Goal: Information Seeking & Learning: Compare options

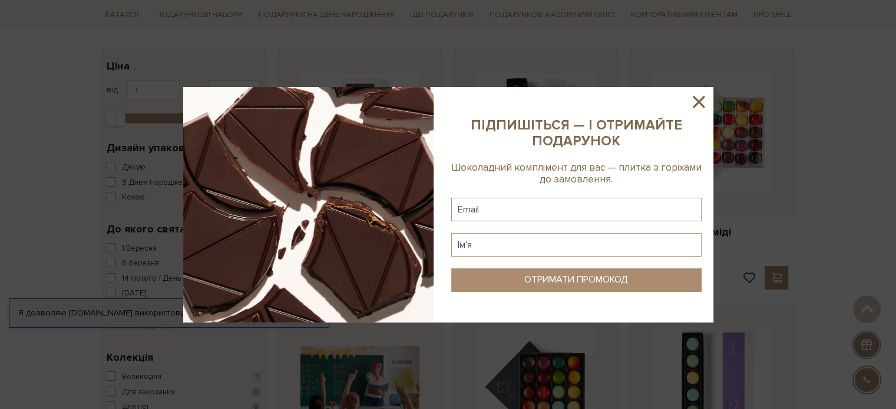
click at [693, 103] on icon at bounding box center [699, 102] width 20 height 20
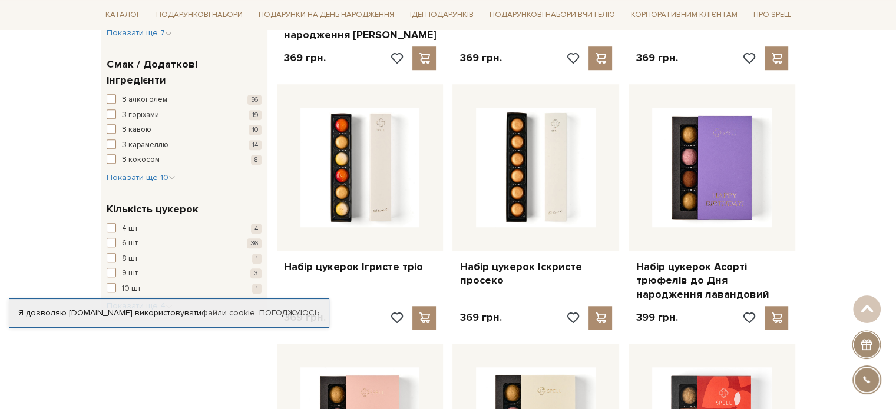
scroll to position [942, 0]
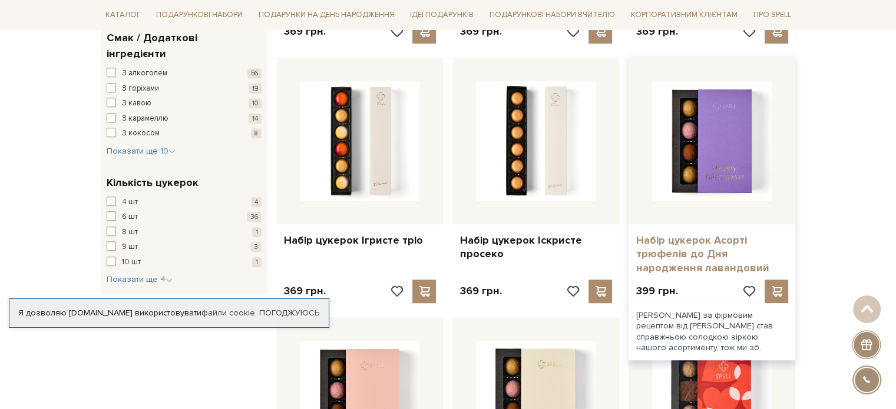
click at [656, 261] on link "Набір цукерок Асорті трюфелів до Дня народження лавандовий" at bounding box center [712, 254] width 153 height 41
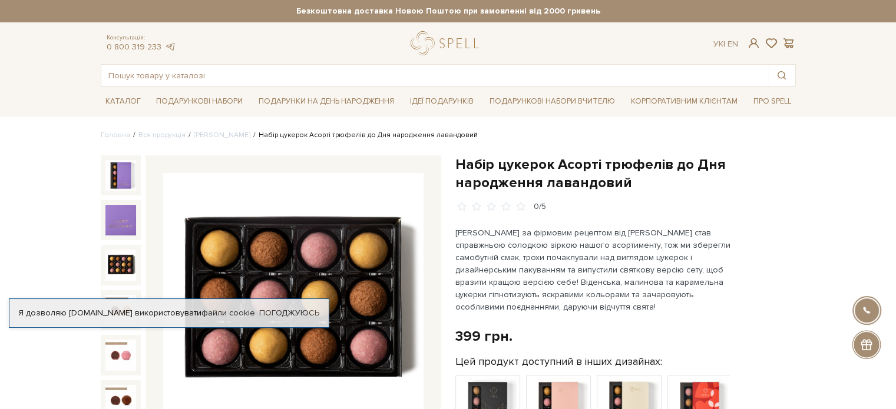
click at [115, 262] on img at bounding box center [120, 265] width 31 height 31
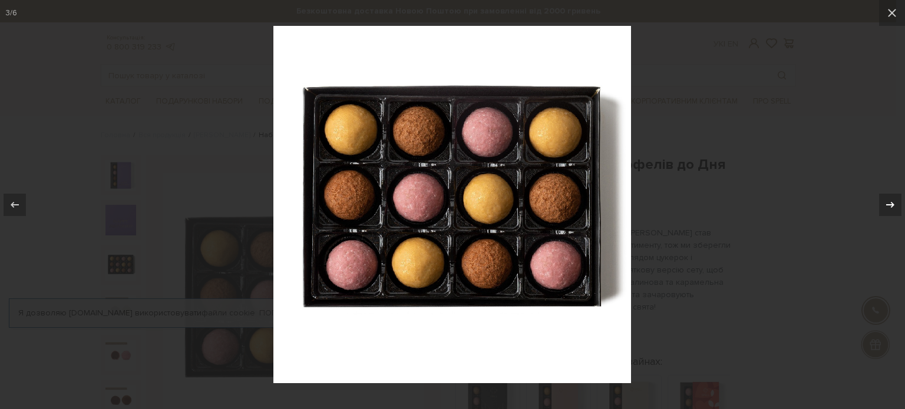
click at [895, 202] on button at bounding box center [884, 205] width 41 height 59
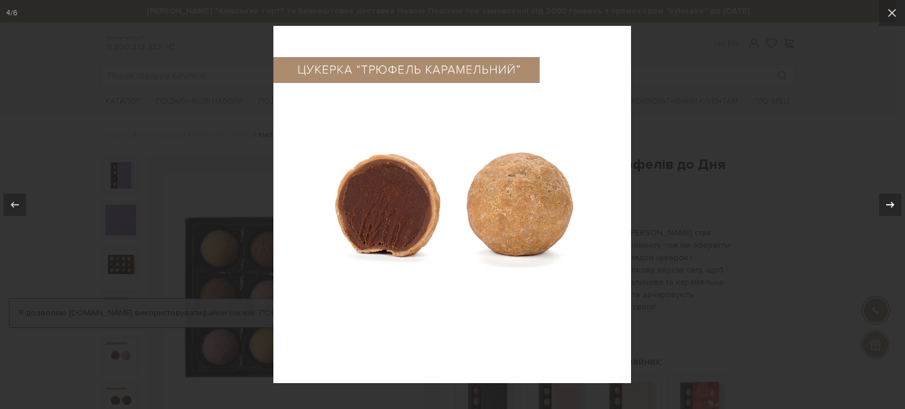
click at [895, 207] on button at bounding box center [884, 205] width 41 height 59
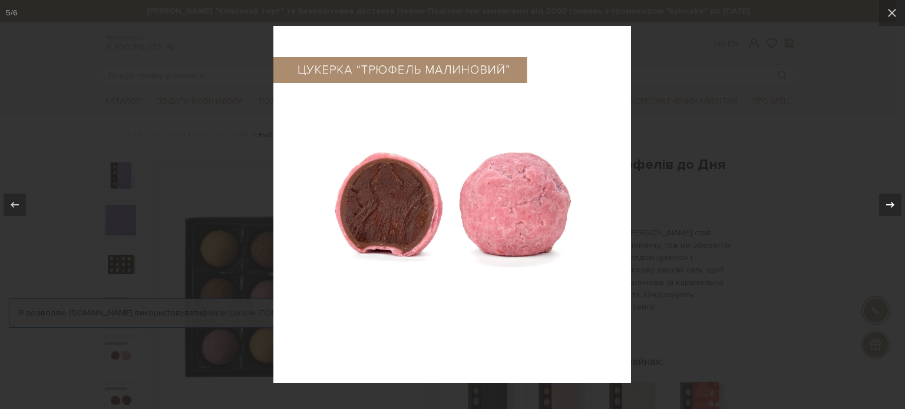
click at [895, 207] on button at bounding box center [884, 205] width 41 height 59
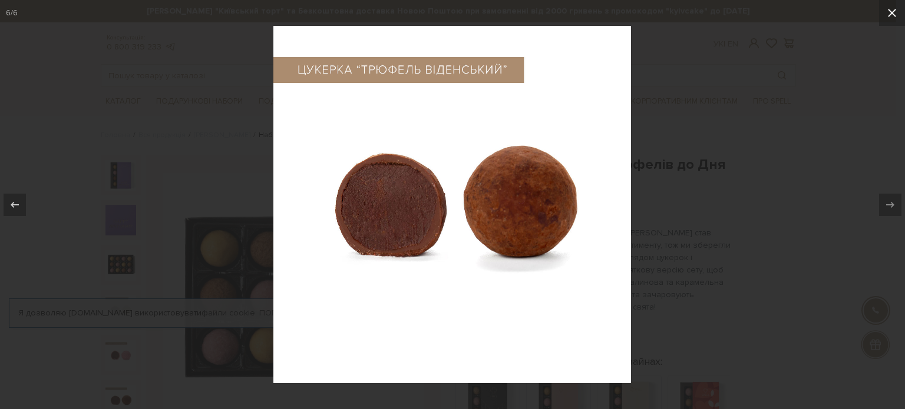
click at [895, 4] on button at bounding box center [892, 13] width 26 height 26
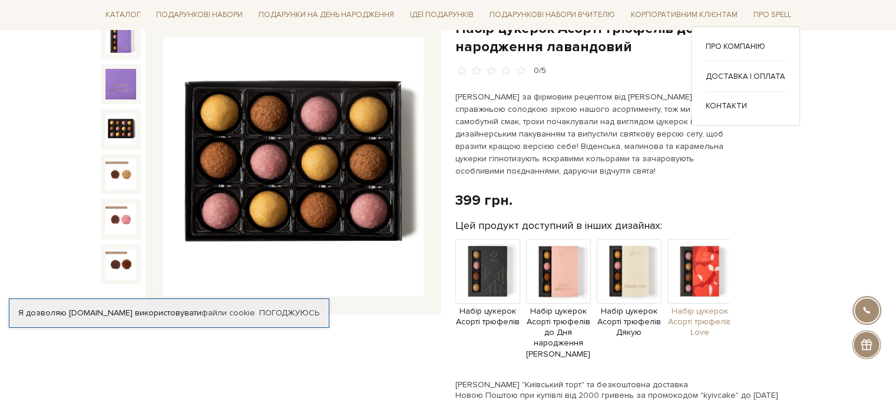
scroll to position [236, 0]
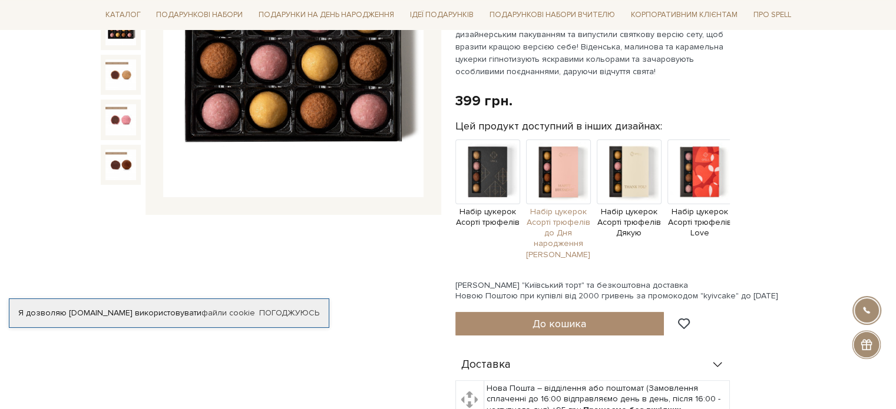
click at [555, 181] on img at bounding box center [558, 172] width 65 height 65
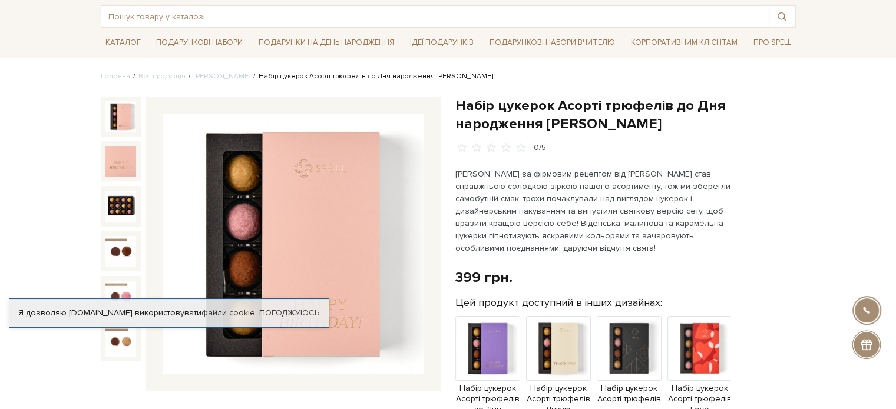
scroll to position [118, 0]
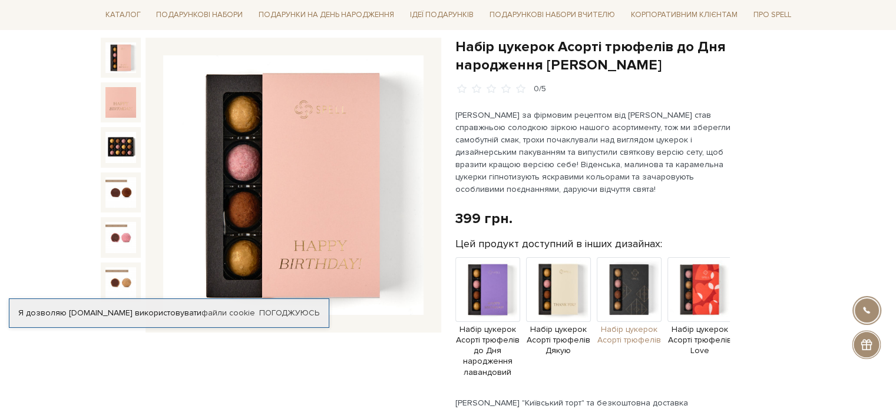
click at [626, 285] on img at bounding box center [629, 289] width 65 height 65
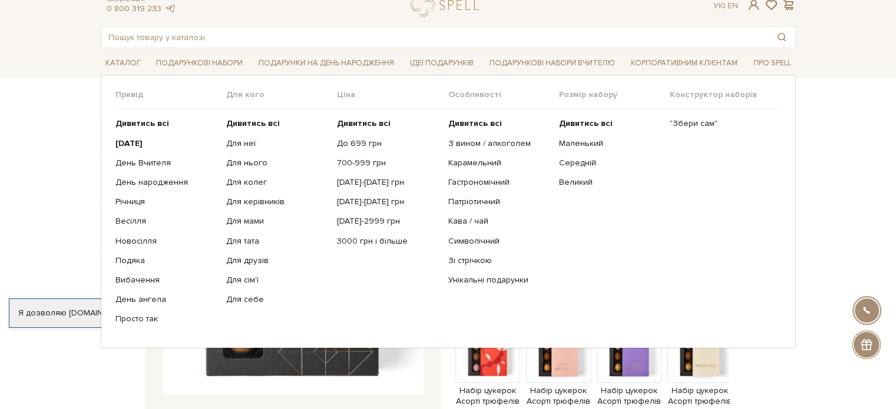
scroll to position [59, 0]
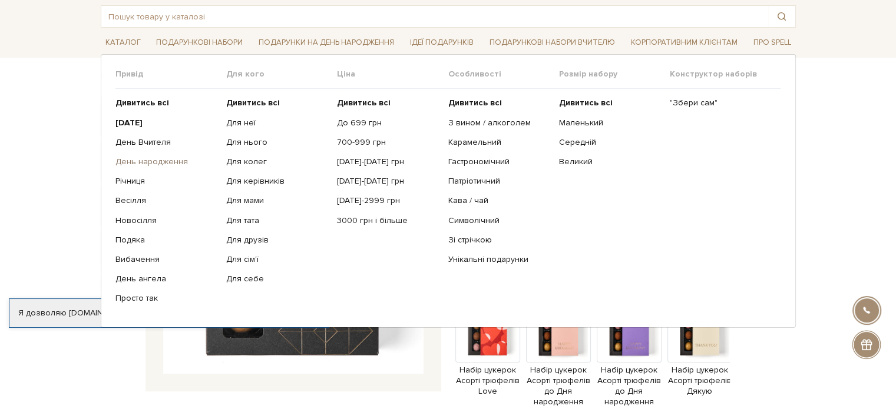
click at [159, 161] on link "День народження" at bounding box center [166, 162] width 102 height 11
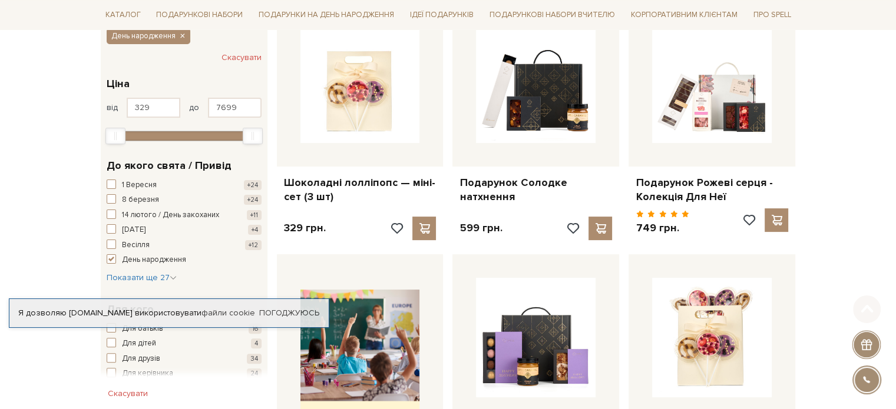
scroll to position [236, 0]
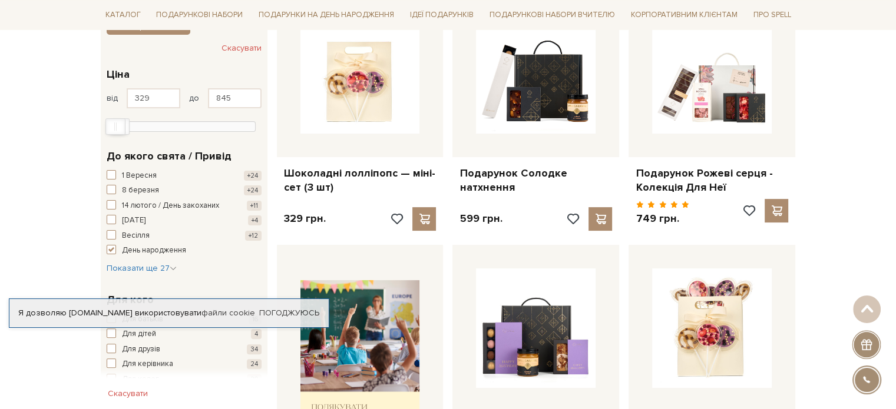
drag, startPoint x: 249, startPoint y: 123, endPoint x: 116, endPoint y: 141, distance: 134.3
click at [116, 141] on div "Ви вибрали: День народження Скасувати 329 - 845 грн. Ціна від 329 до 845 329 2 …" at bounding box center [184, 306] width 167 height 631
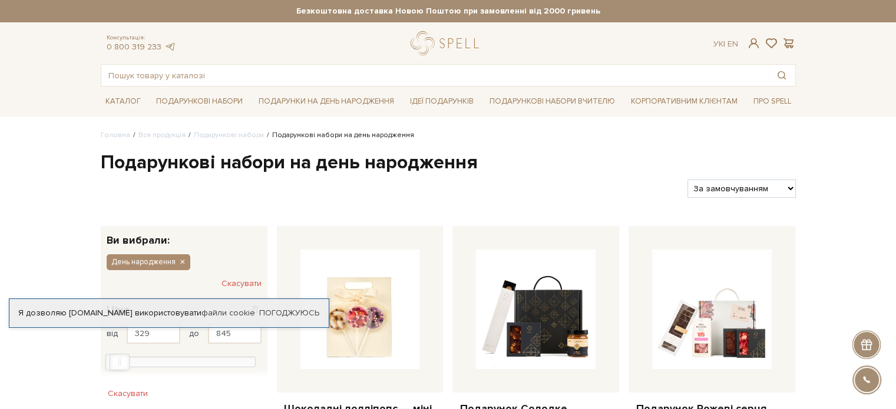
scroll to position [177, 0]
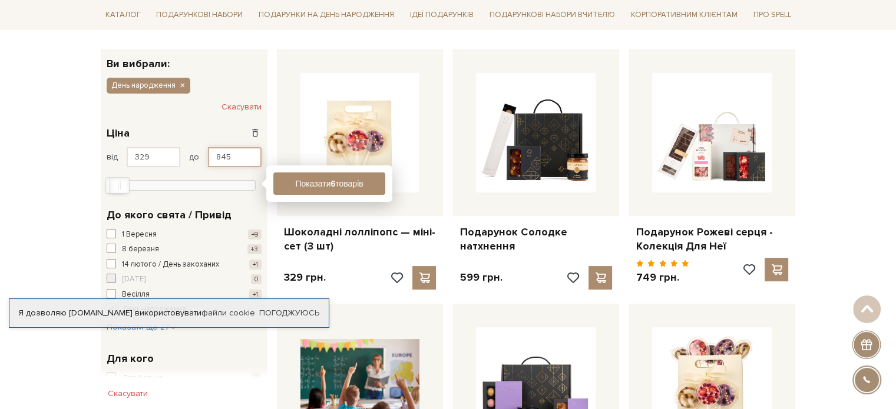
click at [240, 160] on input "845" at bounding box center [235, 157] width 54 height 20
type input "8"
type input "600"
click at [297, 180] on button "Показати 6 товарів" at bounding box center [329, 184] width 112 height 22
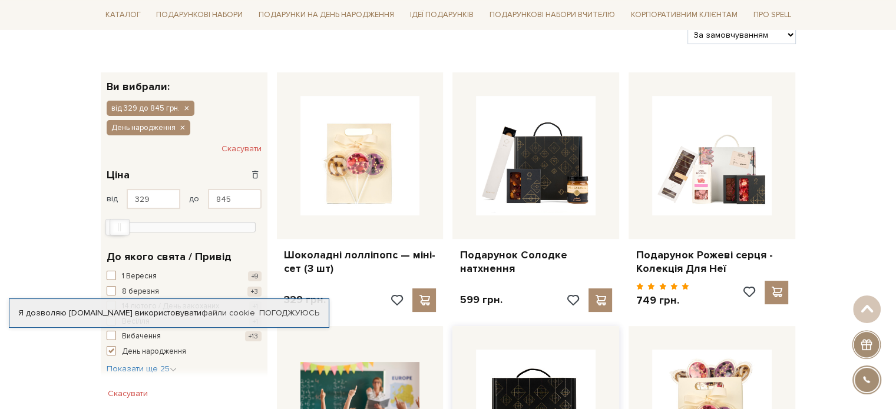
scroll to position [177, 0]
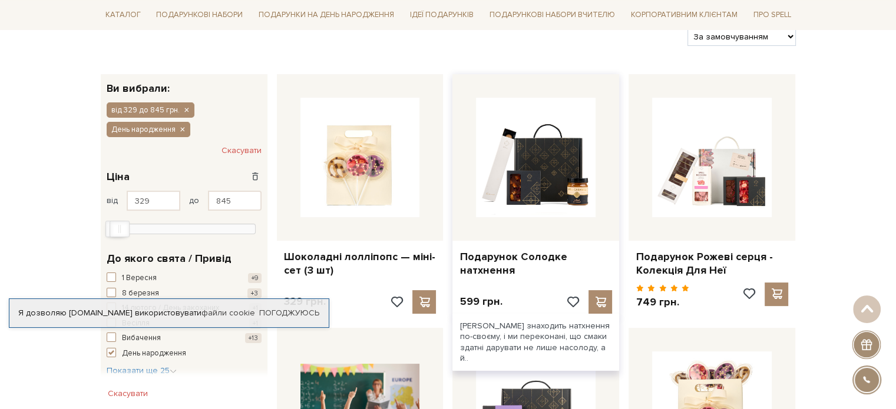
click at [491, 216] on div at bounding box center [535, 157] width 167 height 167
click at [495, 259] on link "Подарунок Солодке натхнення" at bounding box center [535, 264] width 153 height 28
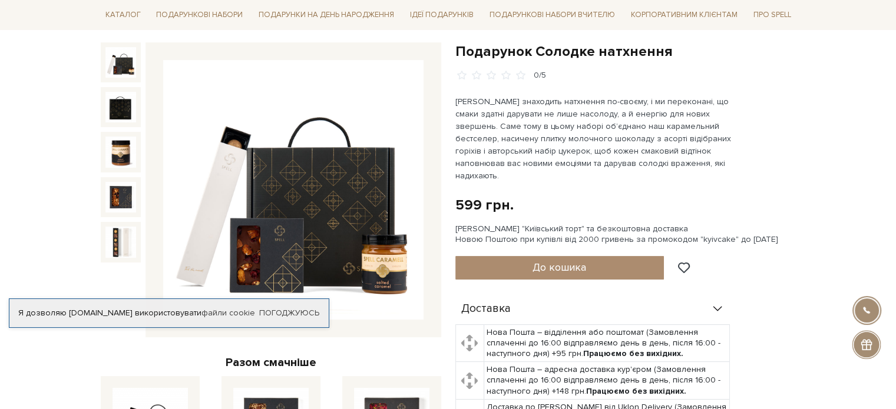
scroll to position [118, 0]
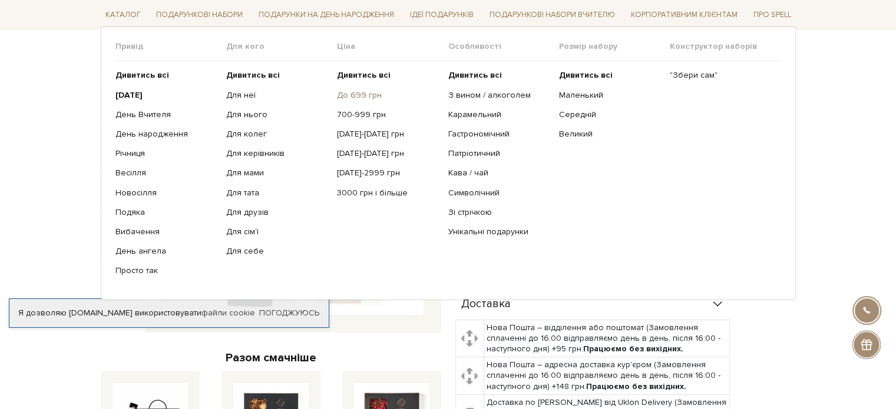
click at [349, 90] on link "До 699 грн" at bounding box center [388, 95] width 102 height 11
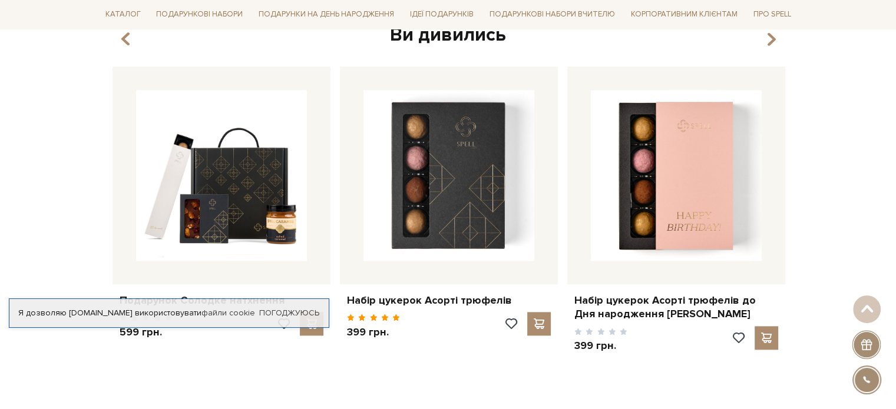
scroll to position [1414, 0]
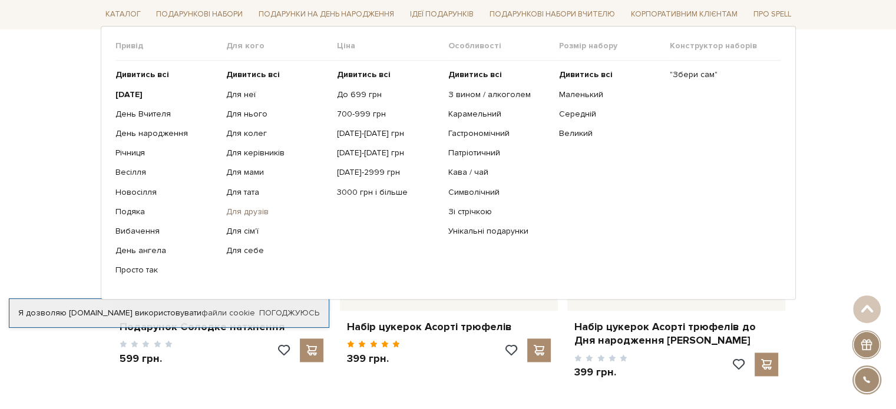
click at [239, 207] on link "Для друзів" at bounding box center [277, 212] width 102 height 11
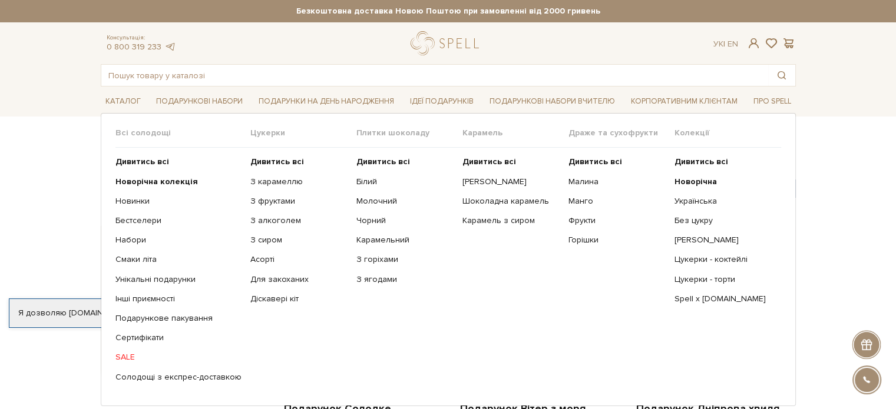
click at [127, 358] on link "SALE" at bounding box center [178, 357] width 126 height 11
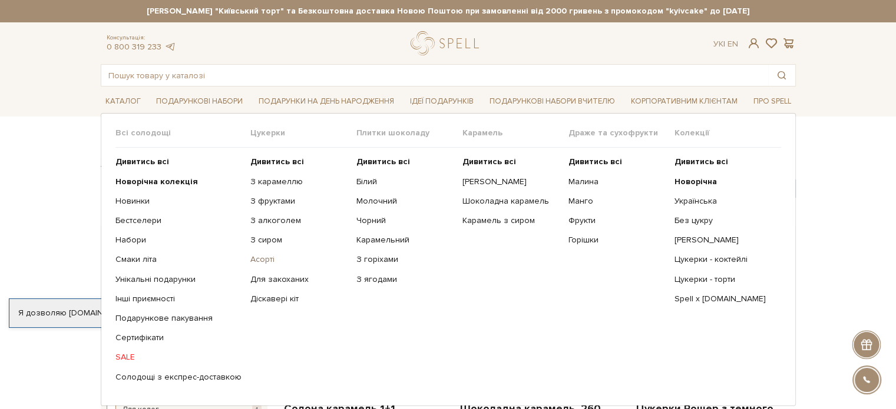
click at [257, 261] on link "Асорті" at bounding box center [298, 259] width 97 height 11
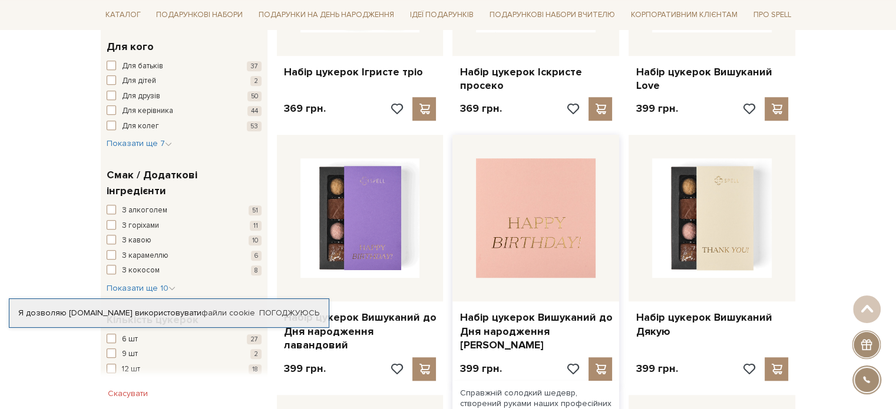
scroll to position [884, 0]
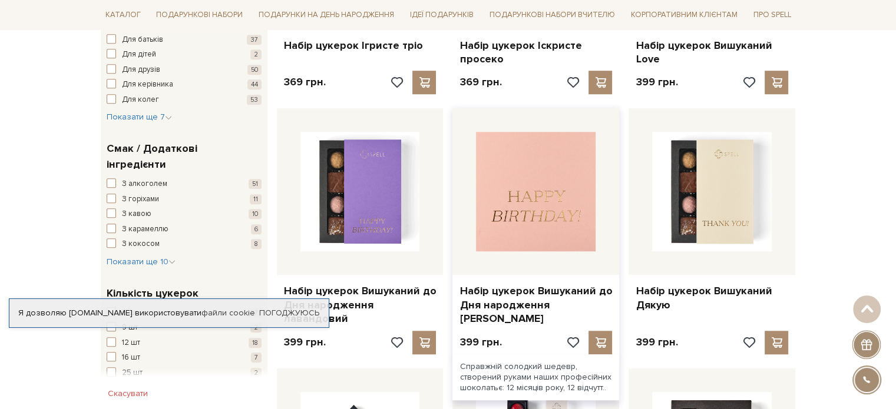
click at [547, 204] on img at bounding box center [536, 192] width 120 height 120
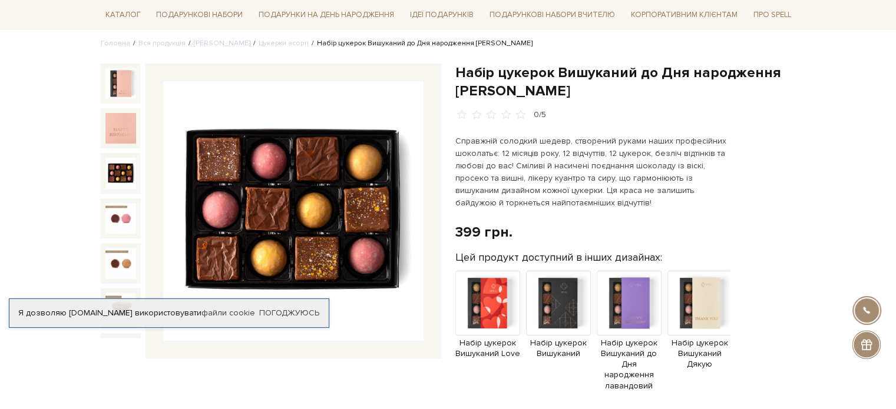
scroll to position [59, 0]
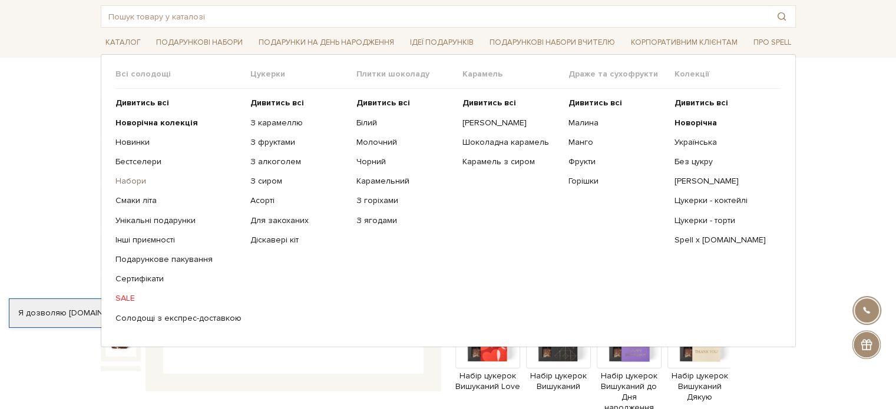
click at [124, 182] on link "Набори" at bounding box center [178, 181] width 126 height 11
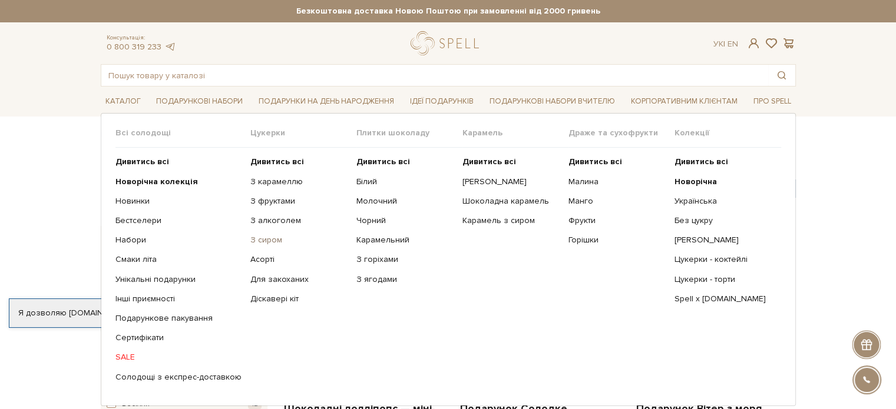
click at [262, 241] on link "З сиром" at bounding box center [298, 240] width 97 height 11
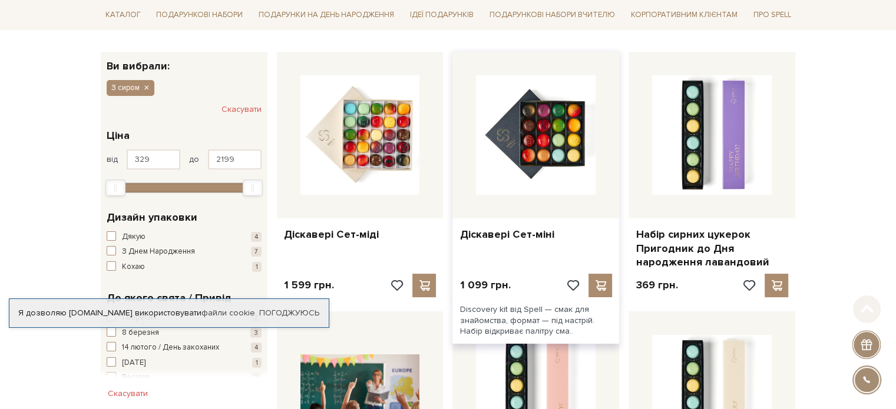
scroll to position [177, 0]
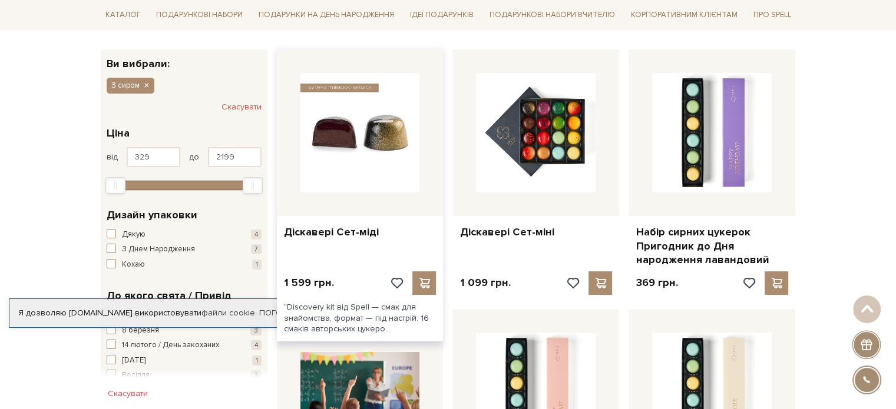
click at [327, 150] on img at bounding box center [360, 133] width 120 height 120
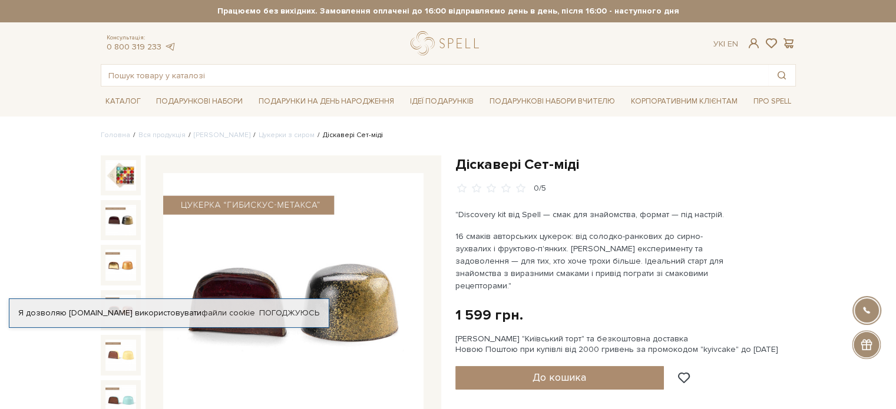
click at [124, 215] on img at bounding box center [120, 220] width 31 height 31
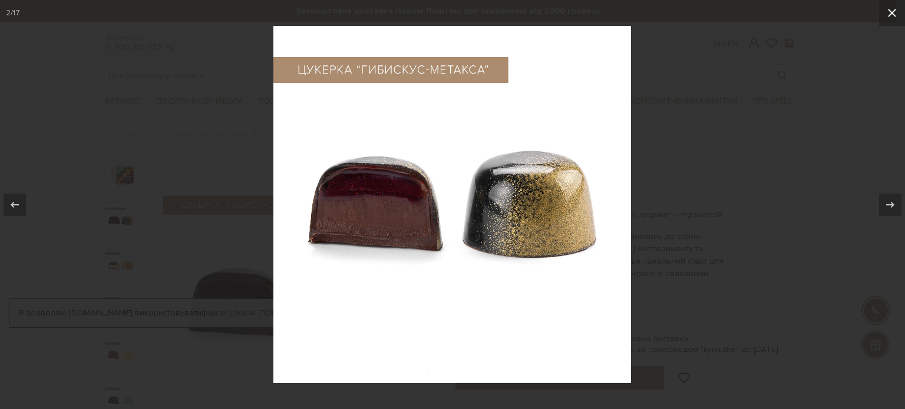
click at [891, 9] on icon at bounding box center [892, 13] width 14 height 14
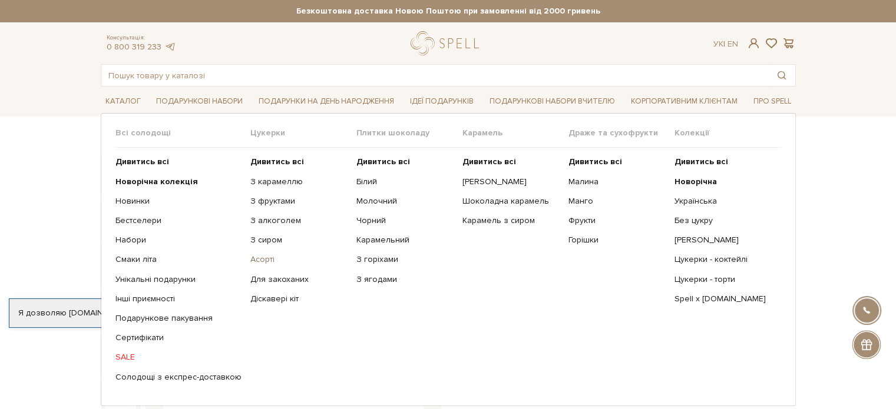
click at [250, 259] on link "Асорті" at bounding box center [298, 259] width 97 height 11
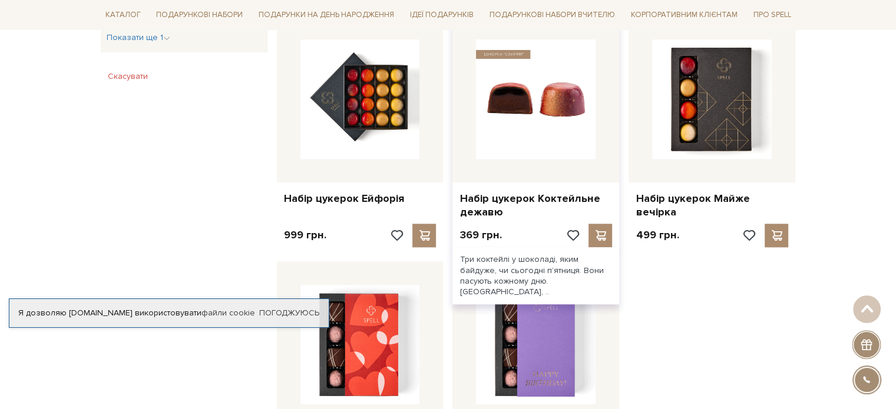
scroll to position [1178, 0]
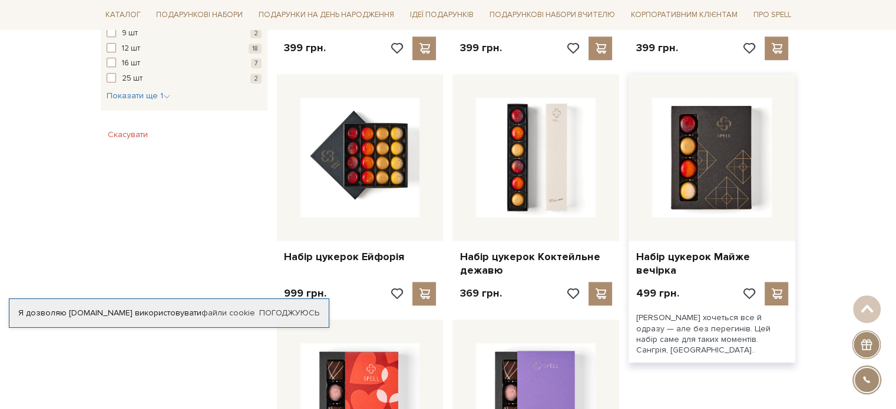
click at [712, 219] on div at bounding box center [712, 157] width 167 height 167
click at [706, 250] on link "Набір цукерок Майже вечірка" at bounding box center [712, 264] width 153 height 28
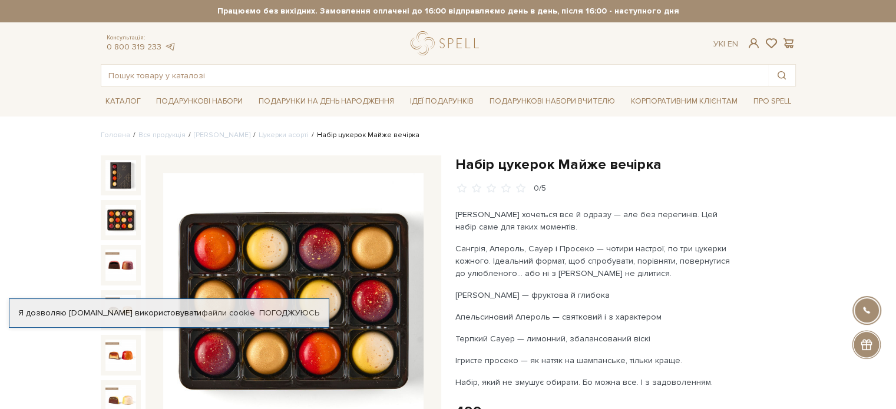
click at [118, 219] on img at bounding box center [120, 220] width 31 height 31
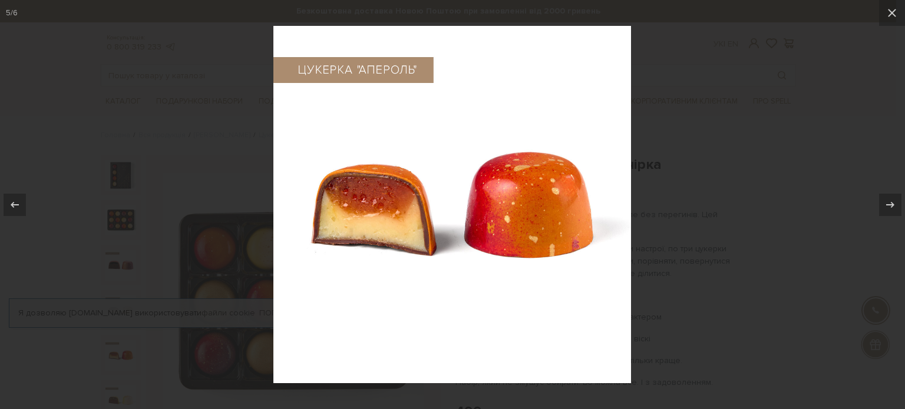
click at [858, 230] on div at bounding box center [452, 204] width 905 height 409
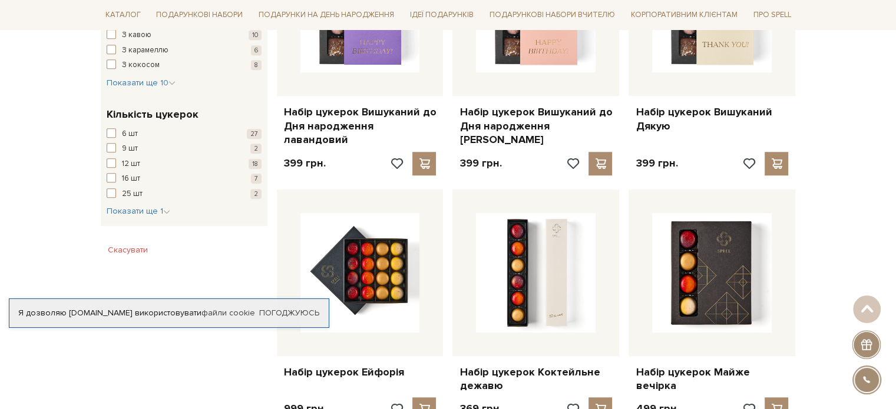
scroll to position [942, 0]
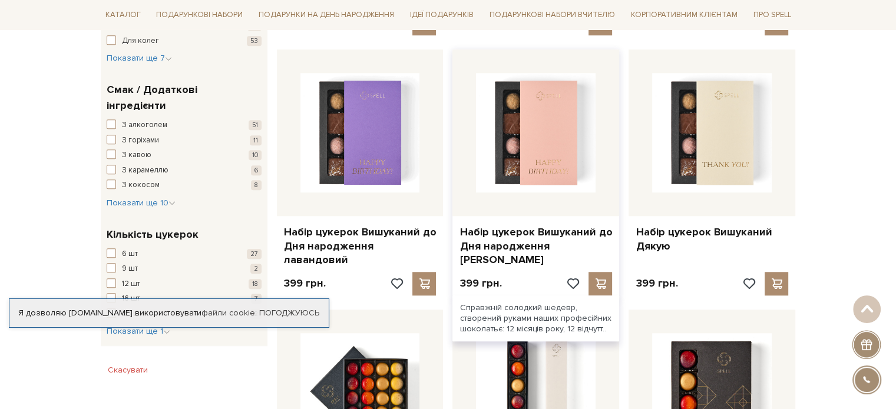
click at [555, 193] on div at bounding box center [535, 132] width 167 height 167
click at [512, 242] on link "Набір цукерок Вишуканий до Дня народження [PERSON_NAME]" at bounding box center [535, 246] width 153 height 41
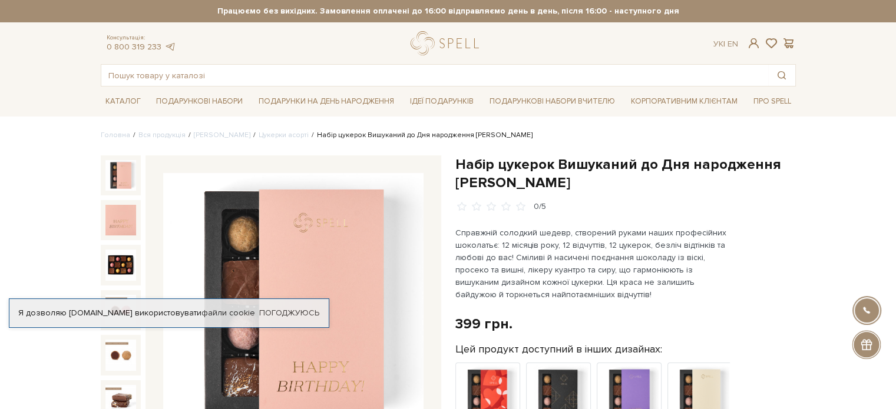
scroll to position [59, 0]
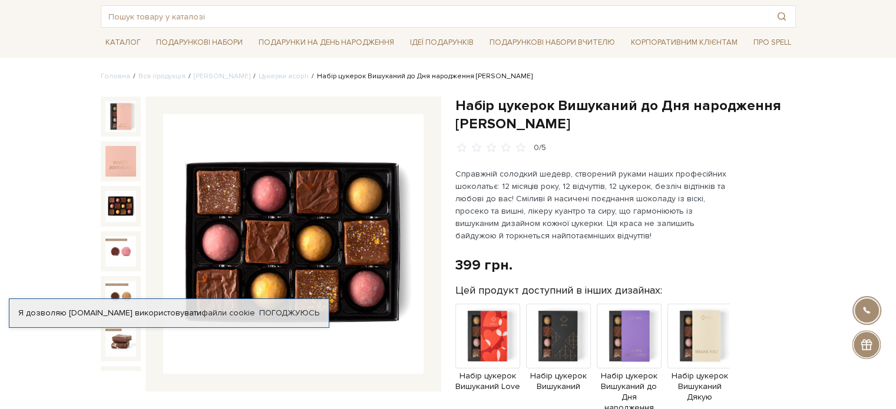
click at [105, 195] on img at bounding box center [120, 206] width 31 height 31
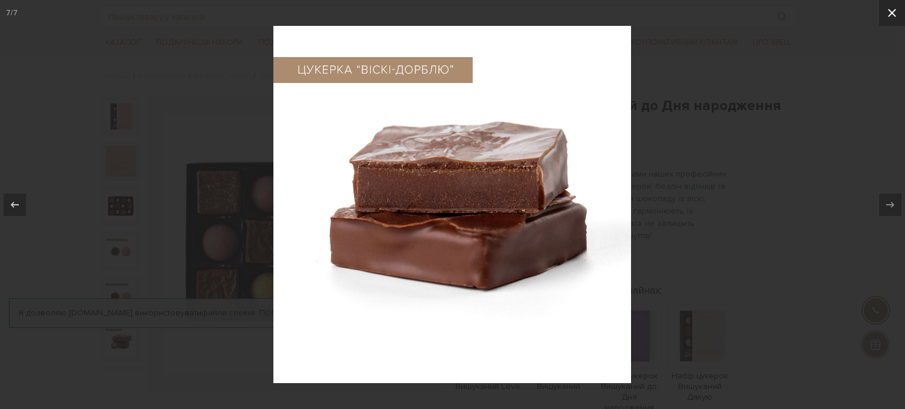
click at [892, 18] on icon at bounding box center [892, 13] width 14 height 14
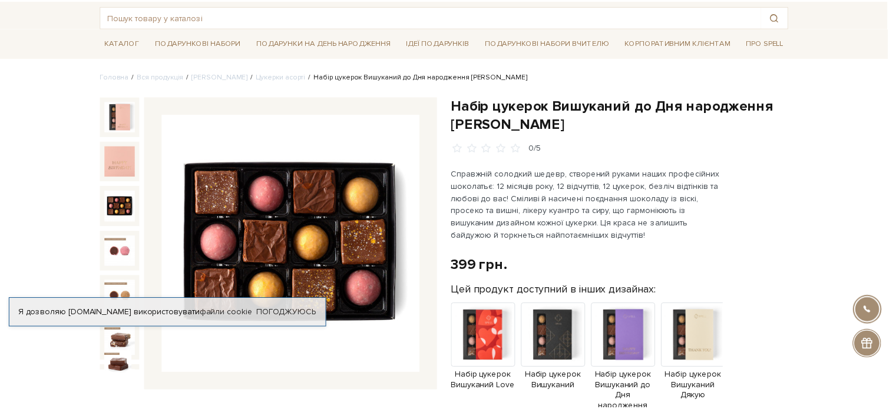
scroll to position [9, 0]
